Goal: Information Seeking & Learning: Learn about a topic

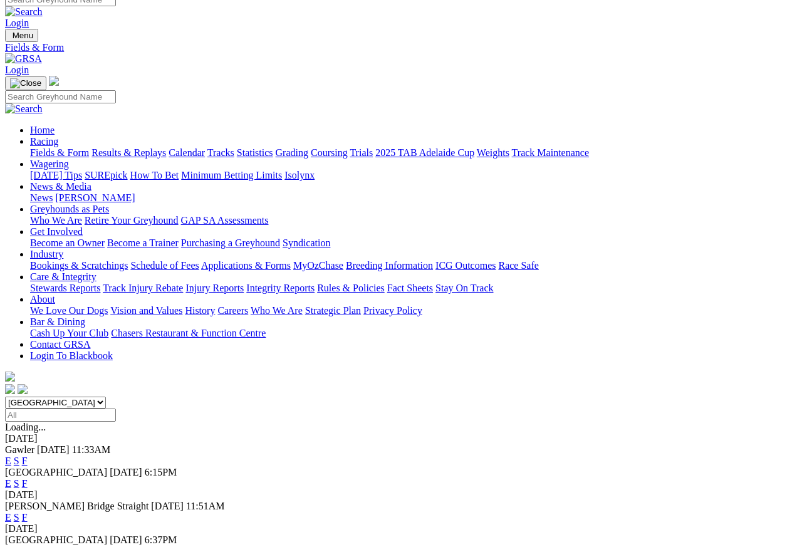
scroll to position [11, 0]
click at [149, 148] on link "Results & Replays" at bounding box center [129, 153] width 75 height 11
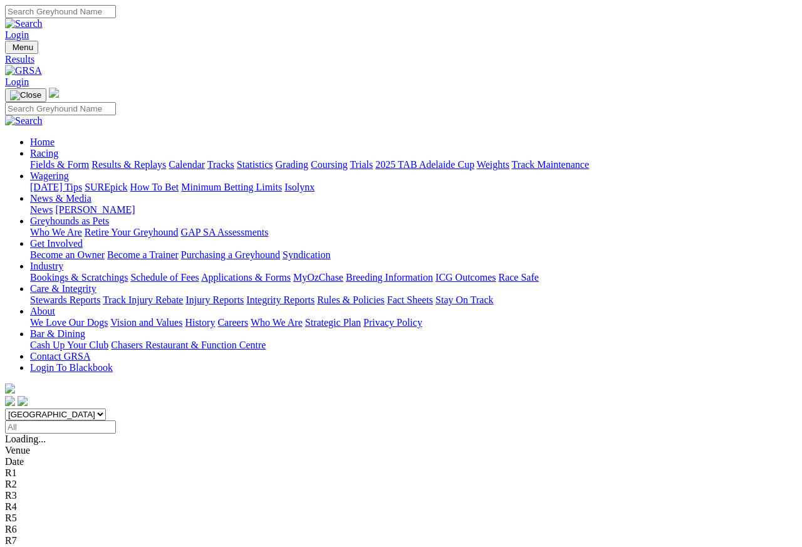
scroll to position [6, 0]
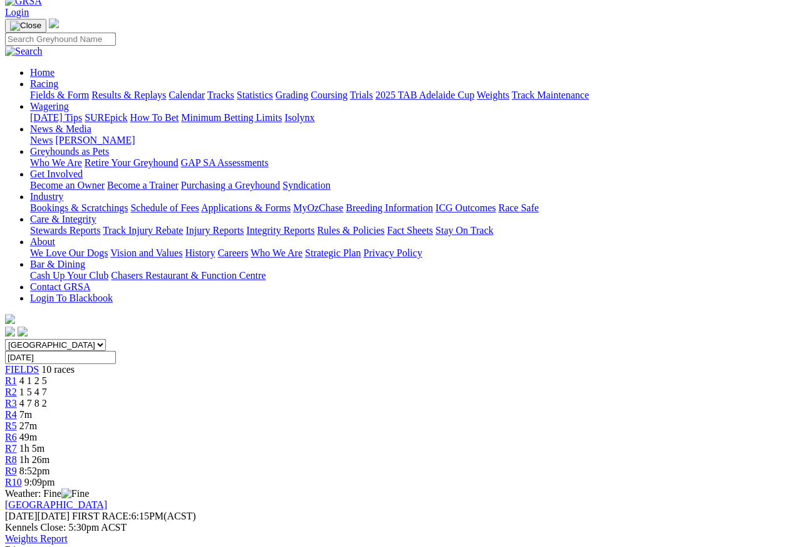
scroll to position [69, 0]
click at [17, 387] on span "R2" at bounding box center [11, 392] width 12 height 11
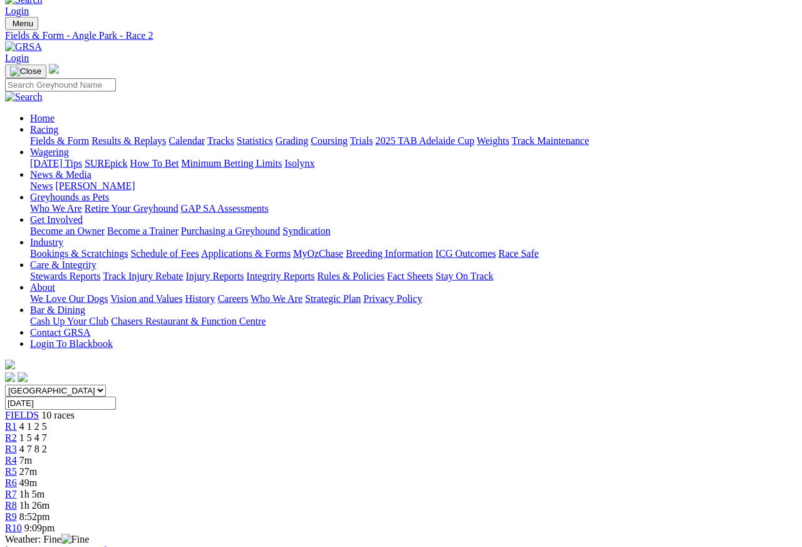
scroll to position [21, 0]
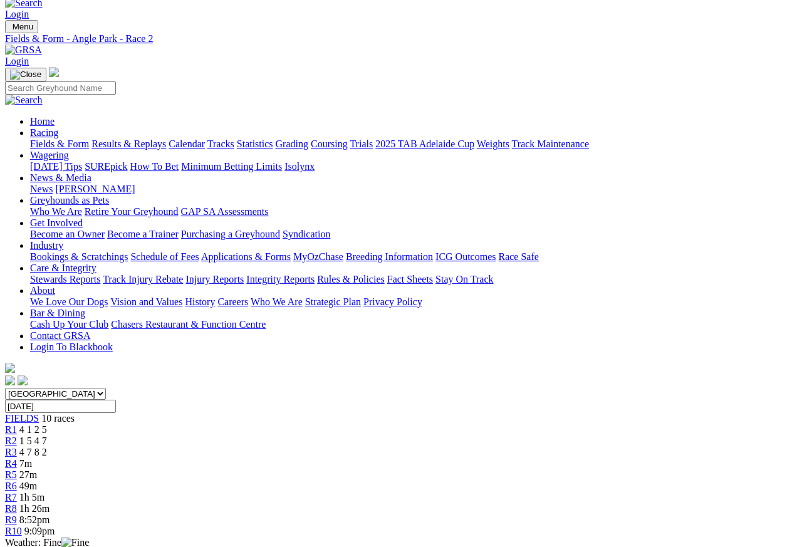
click at [17, 447] on span "R3" at bounding box center [11, 452] width 12 height 11
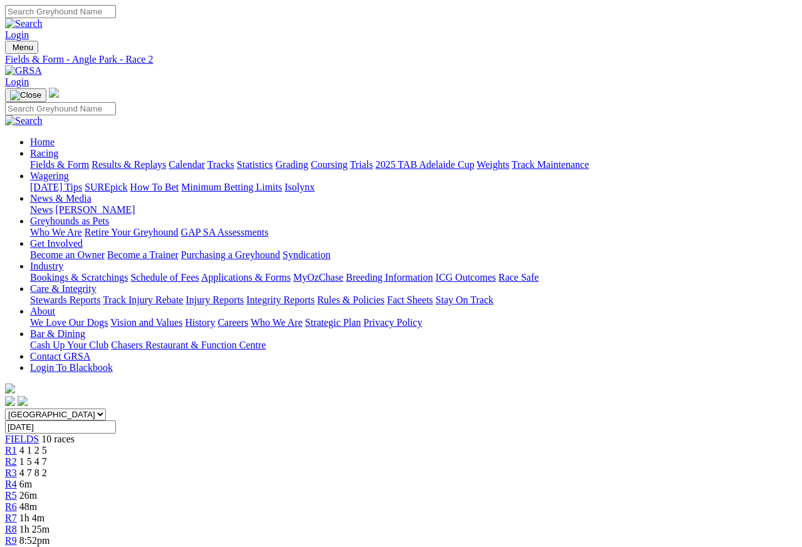
scroll to position [6, 0]
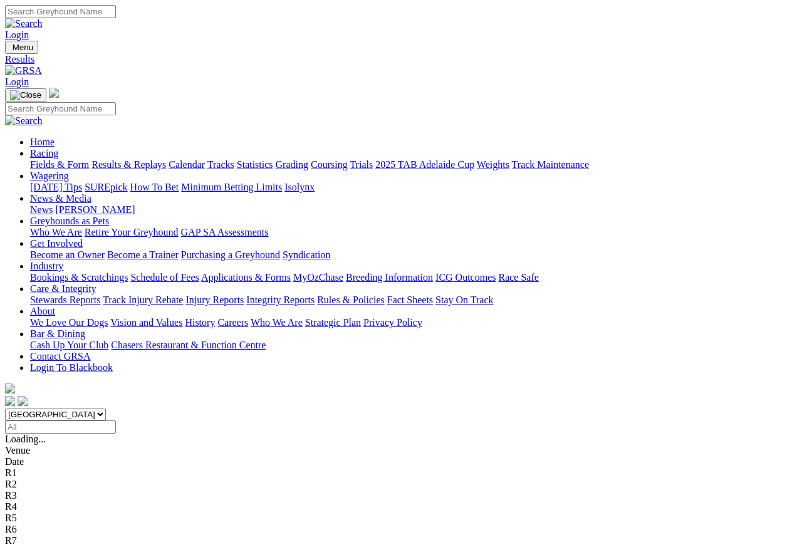
scroll to position [6, 0]
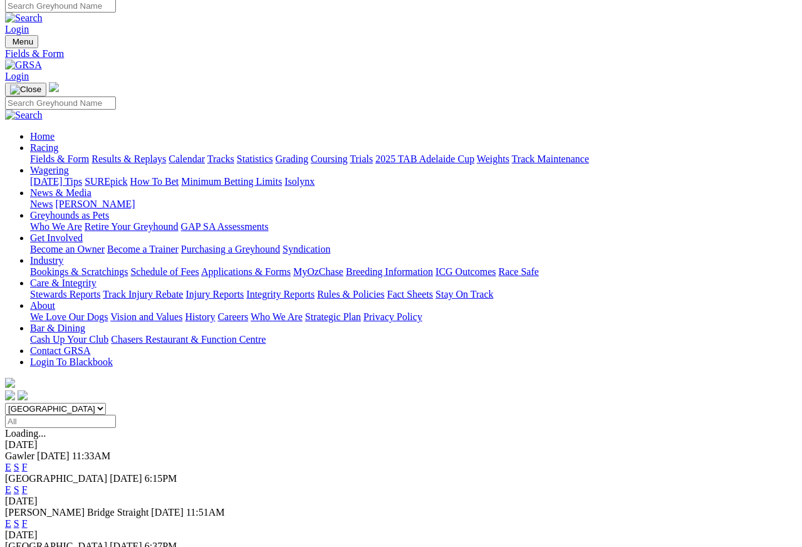
scroll to position [6, 0]
click at [28, 518] on link "F" at bounding box center [25, 523] width 6 height 11
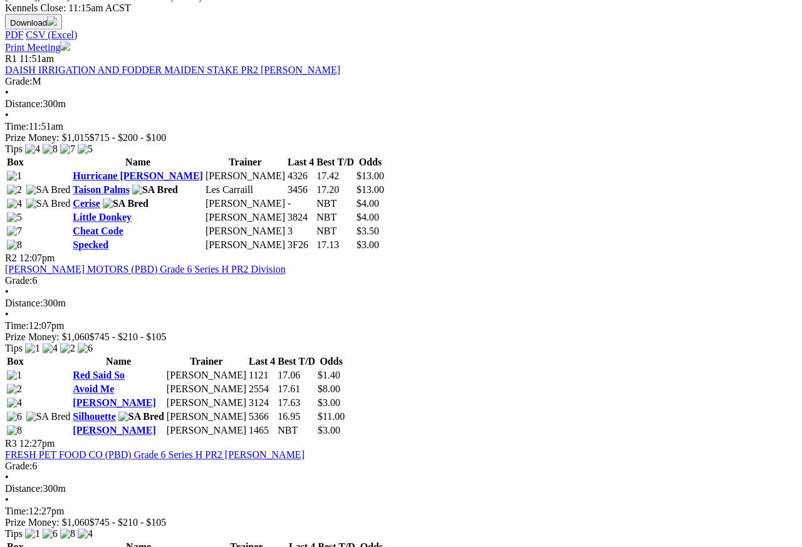
scroll to position [564, 0]
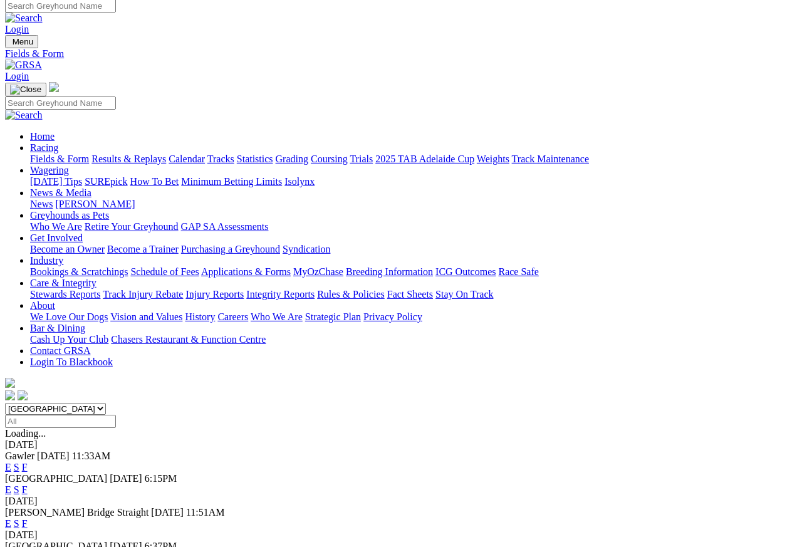
scroll to position [6, 0]
click at [165, 154] on link "Results & Replays" at bounding box center [129, 159] width 75 height 11
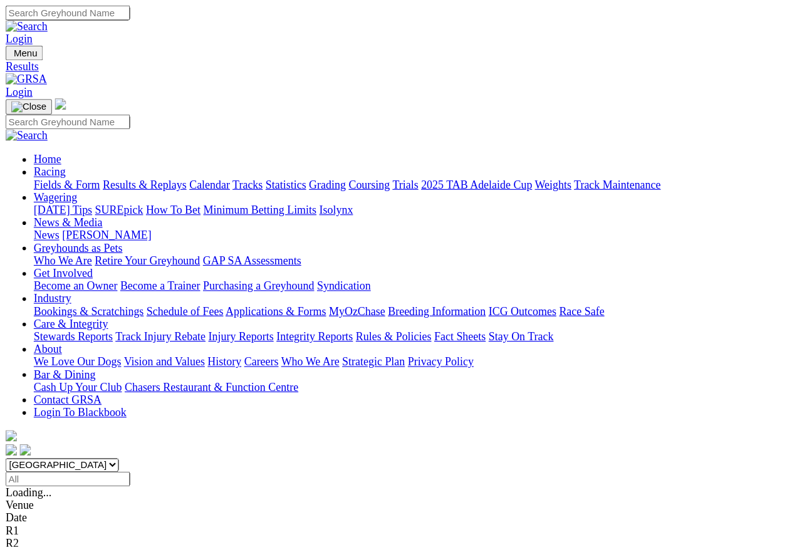
scroll to position [6, 0]
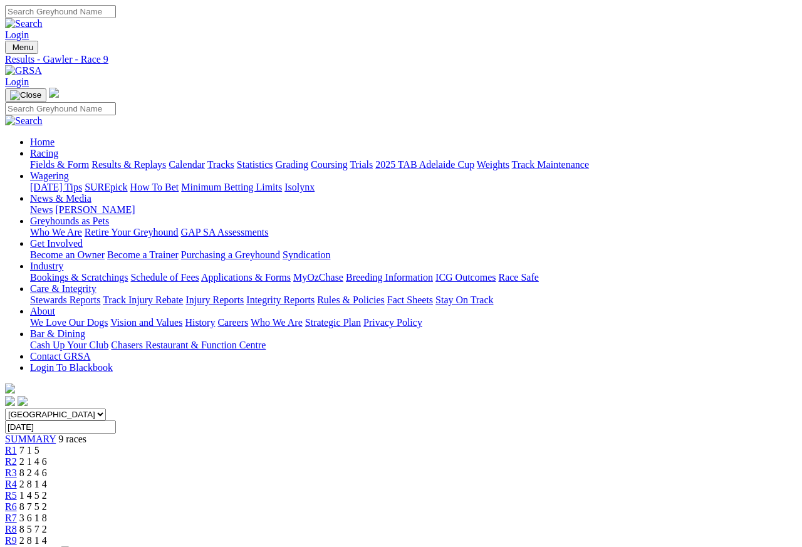
scroll to position [6, 0]
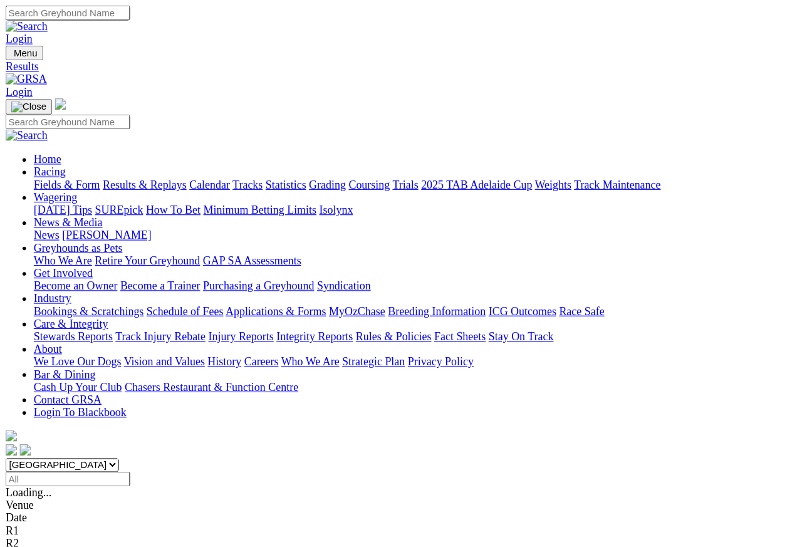
scroll to position [6, 0]
